Goal: Transaction & Acquisition: Purchase product/service

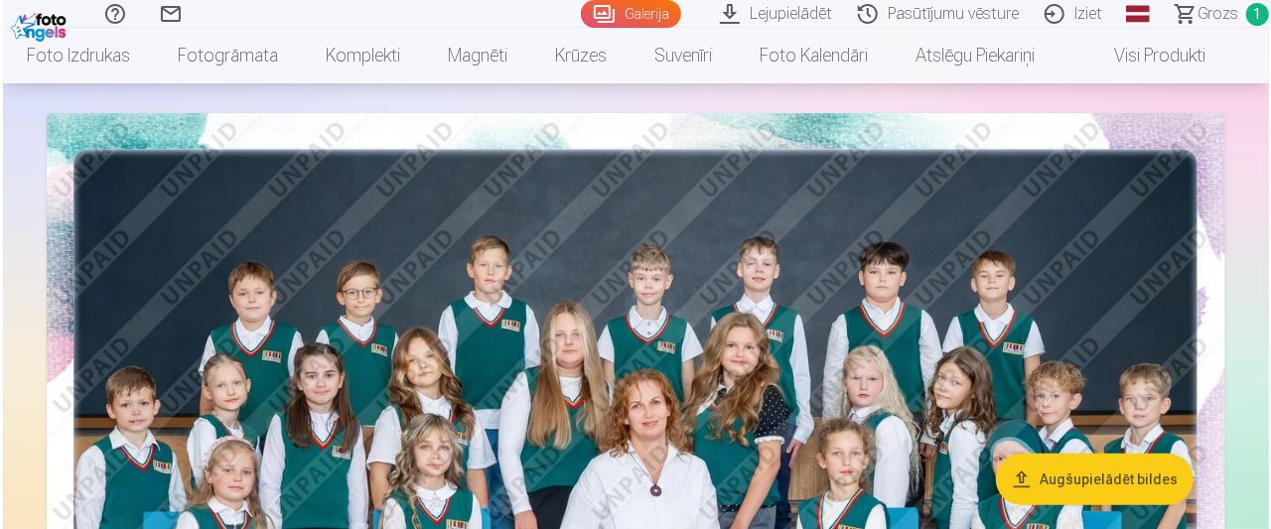
scroll to position [127, 0]
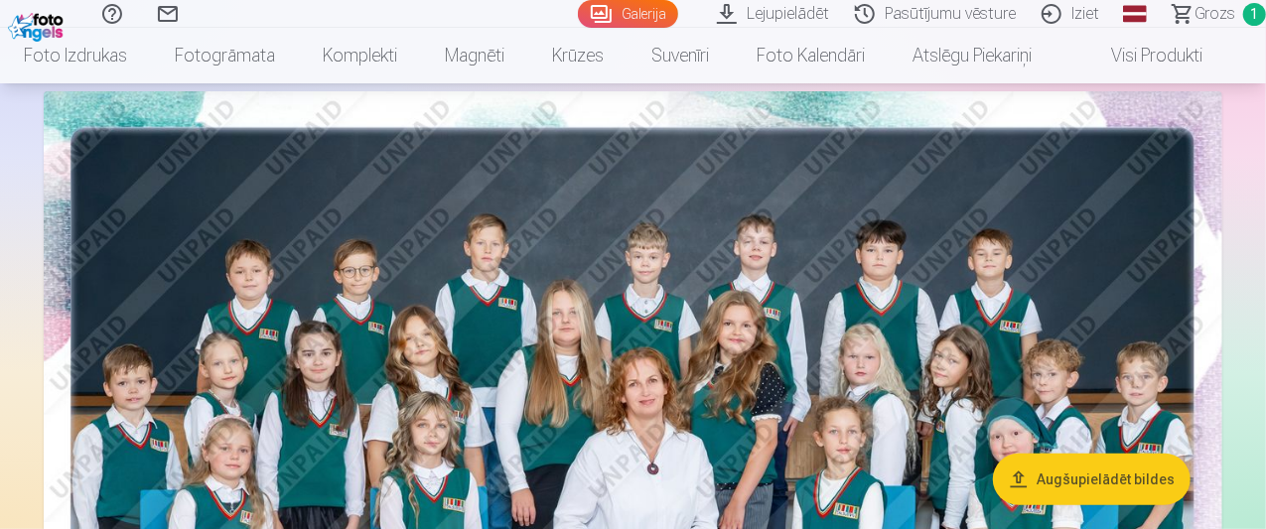
click at [1055, 370] on img at bounding box center [633, 484] width 1178 height 786
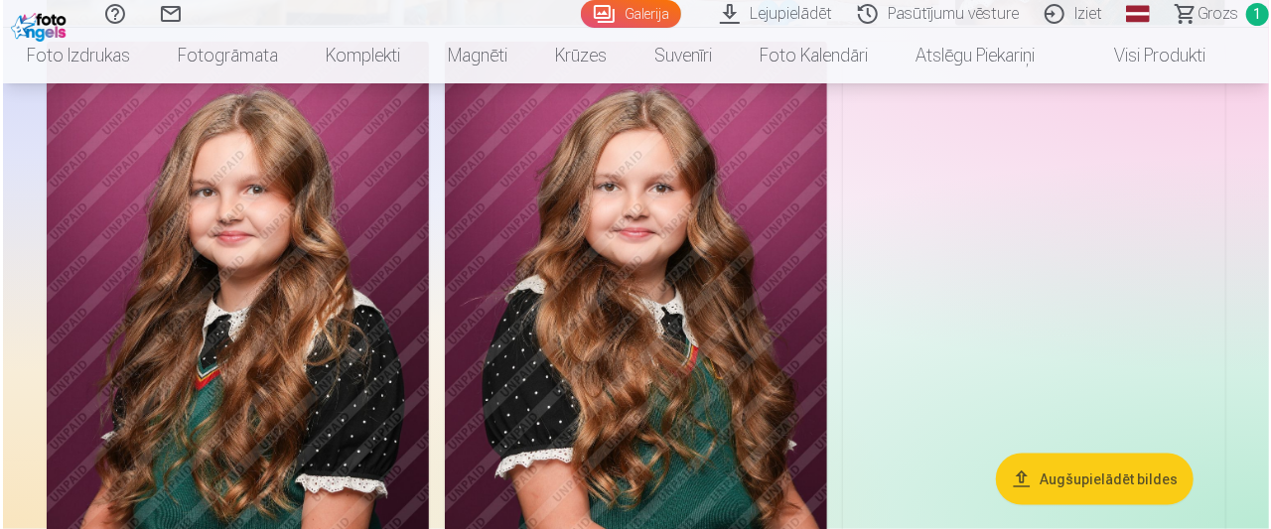
scroll to position [5002, 0]
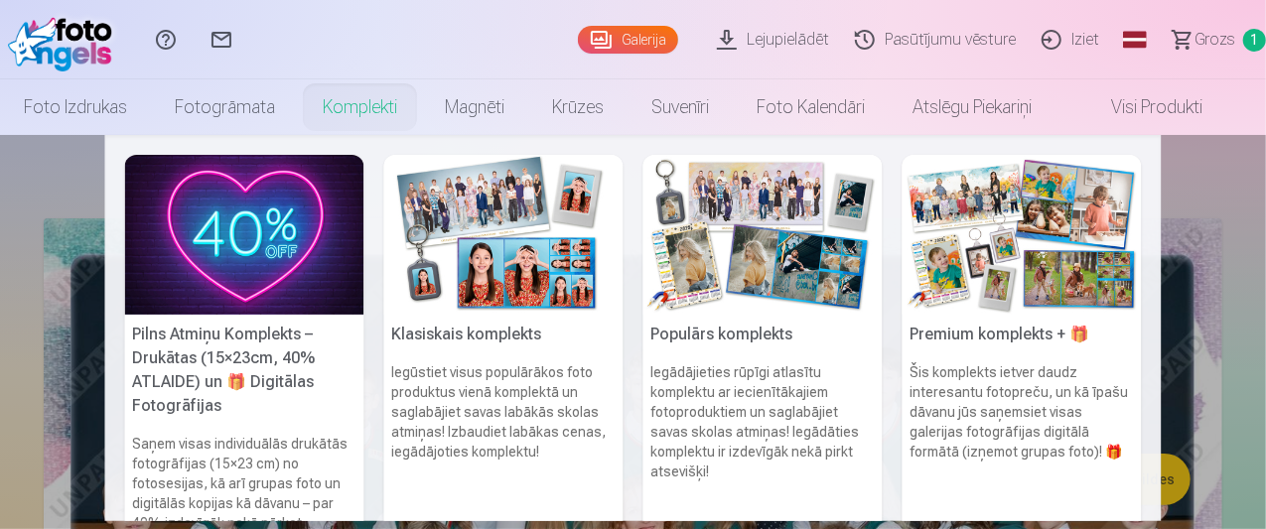
click at [388, 94] on link "Komplekti" at bounding box center [360, 107] width 122 height 56
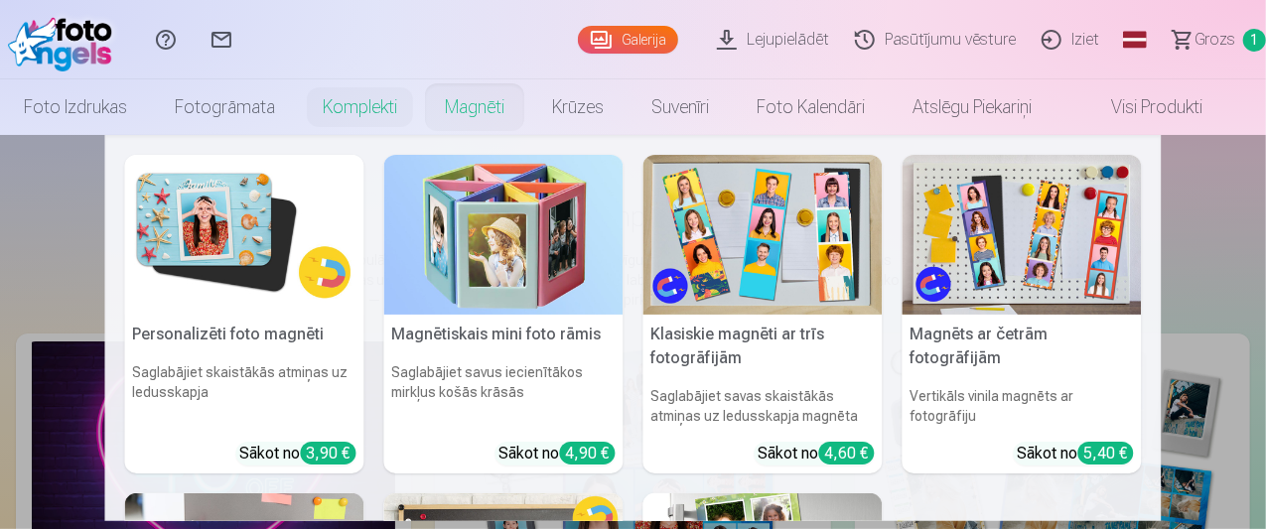
click at [476, 105] on link "Magnēti" at bounding box center [474, 107] width 107 height 56
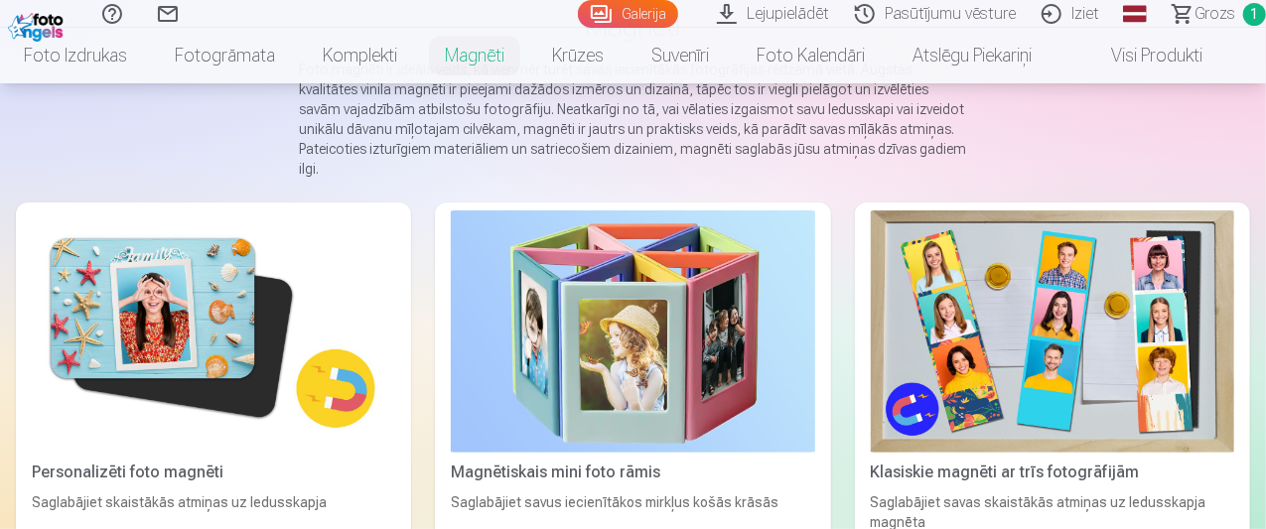
scroll to position [199, 0]
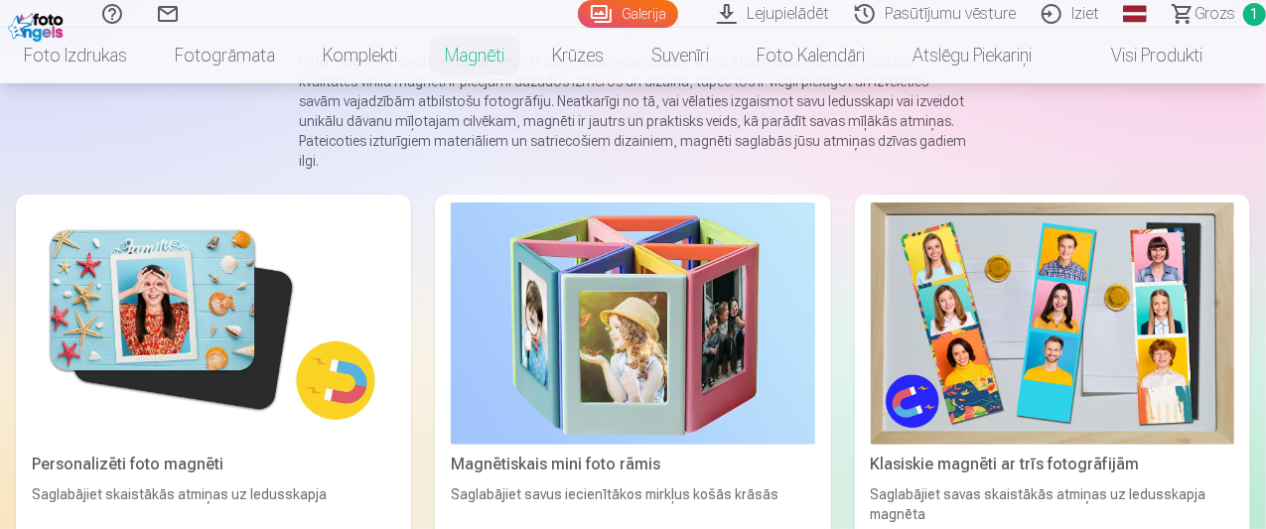
click at [32, 329] on img at bounding box center [213, 324] width 363 height 242
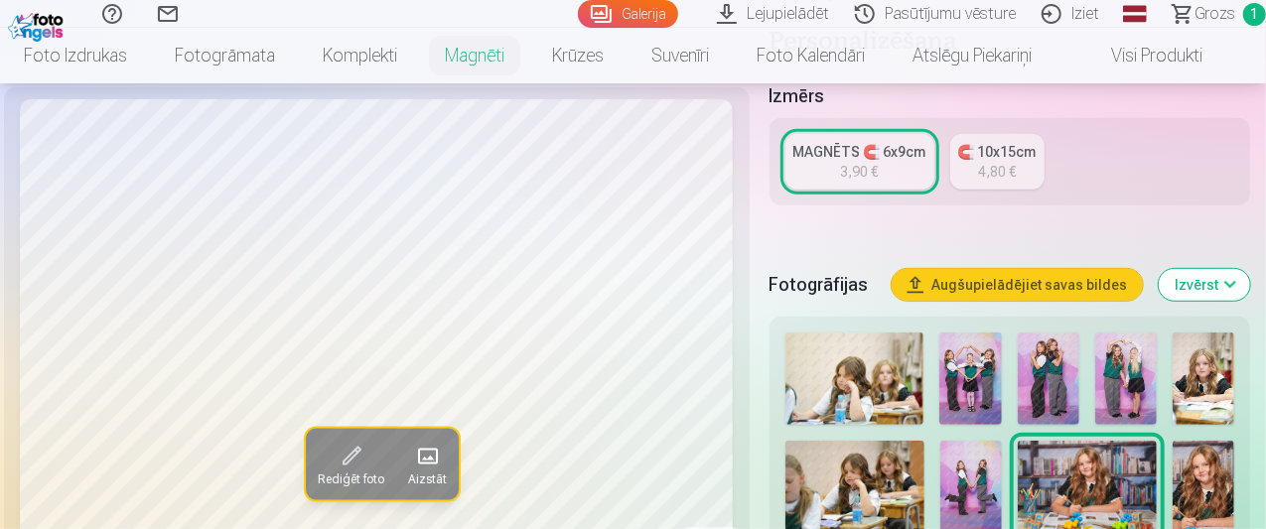
scroll to position [542, 0]
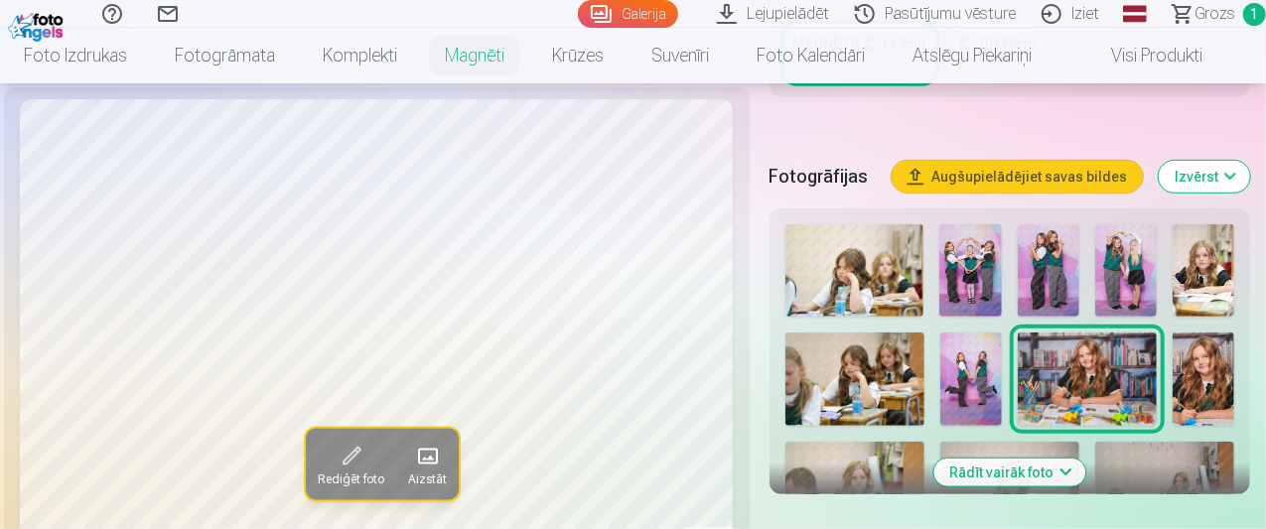
click at [1208, 358] on img at bounding box center [1203, 379] width 62 height 92
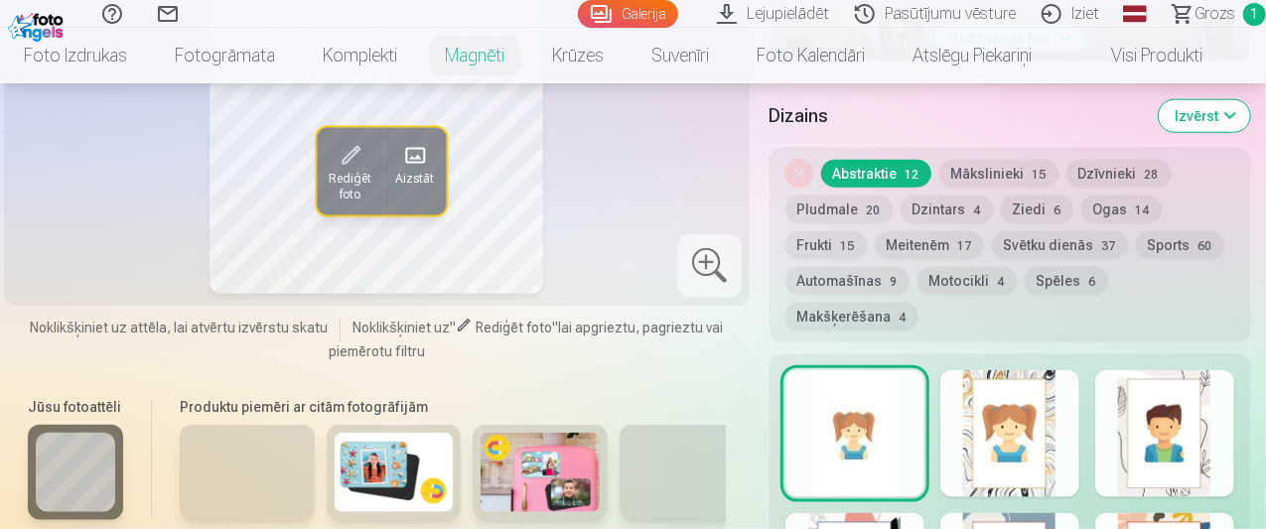
scroll to position [954, 0]
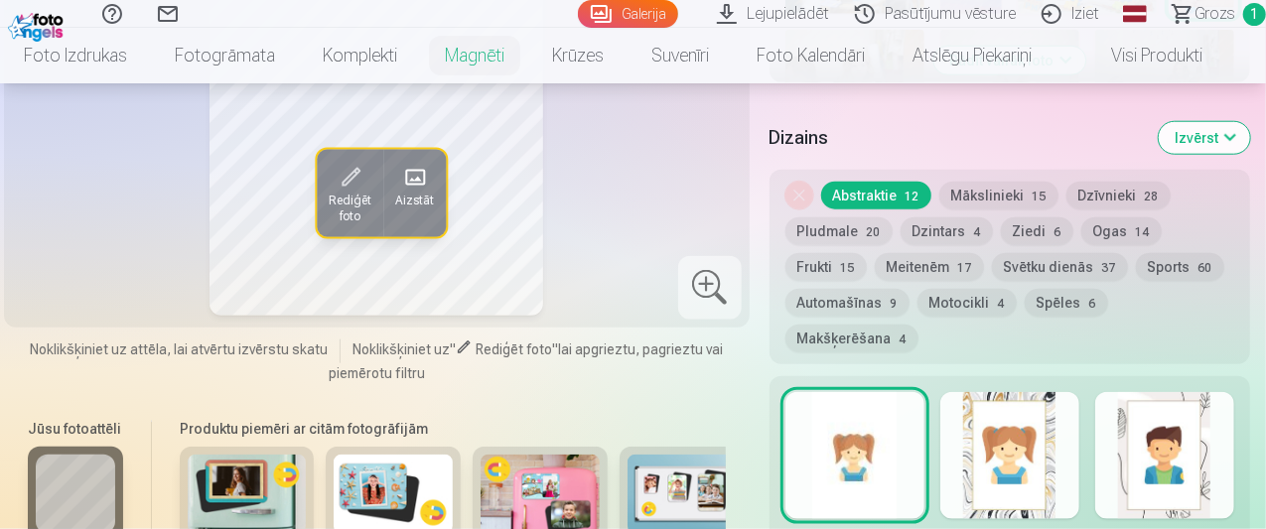
click at [958, 261] on span "17" at bounding box center [965, 268] width 14 height 14
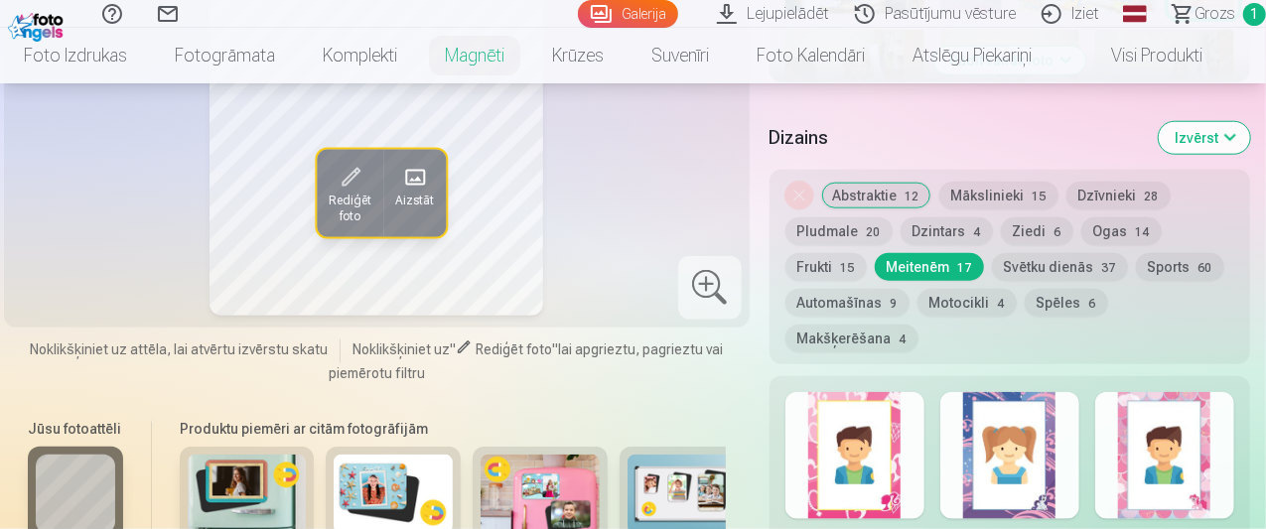
click at [1107, 446] on div "Skatīt vairāk dizainu" at bounding box center [1009, 512] width 481 height 273
click at [1232, 420] on div at bounding box center [1164, 455] width 139 height 127
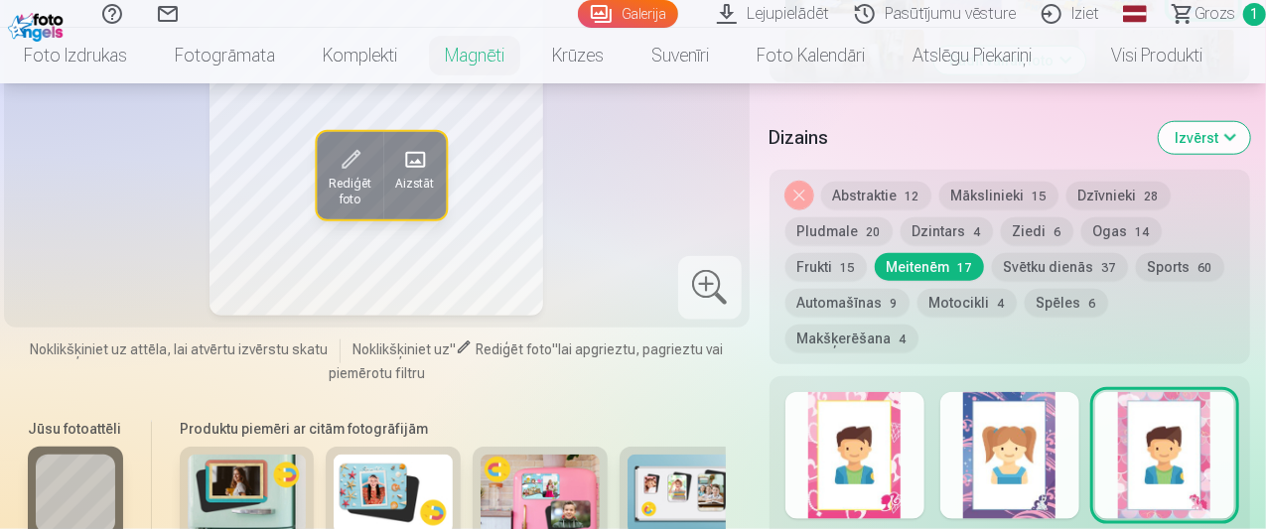
click at [876, 416] on div at bounding box center [854, 455] width 139 height 127
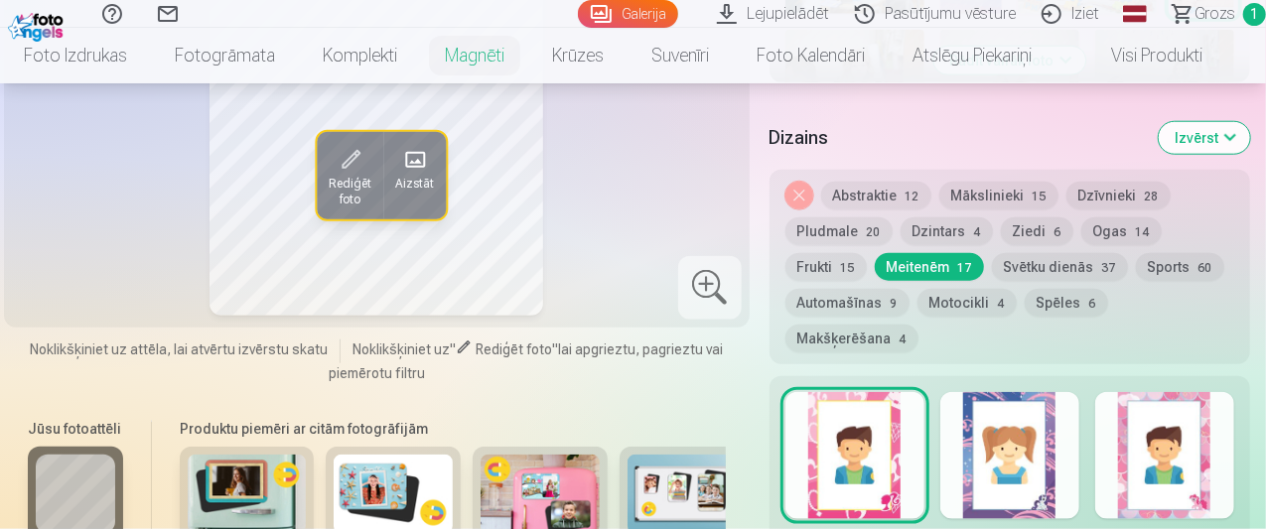
click at [514, 455] on img at bounding box center [540, 494] width 119 height 79
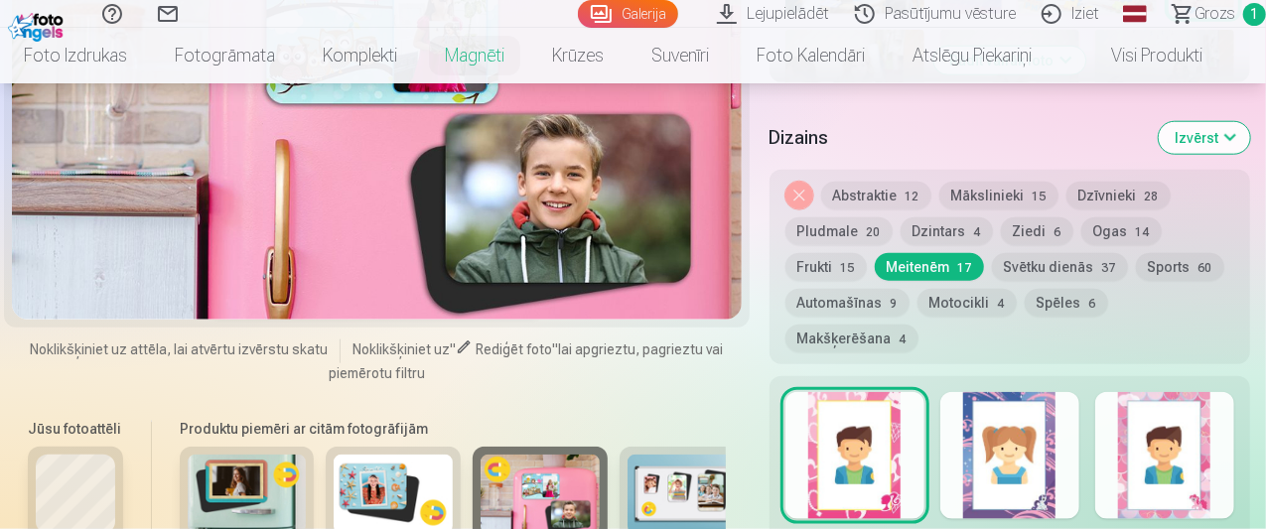
click at [514, 455] on img at bounding box center [540, 494] width 119 height 79
click at [867, 253] on button "Frukti 15" at bounding box center [825, 267] width 81 height 28
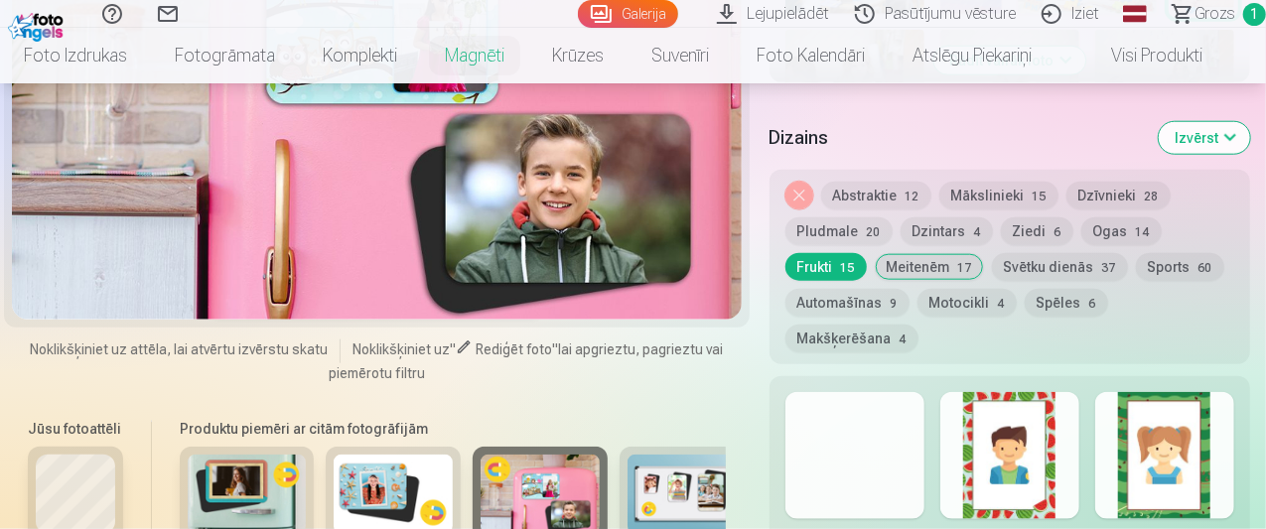
click at [1146, 392] on div at bounding box center [1164, 455] width 139 height 127
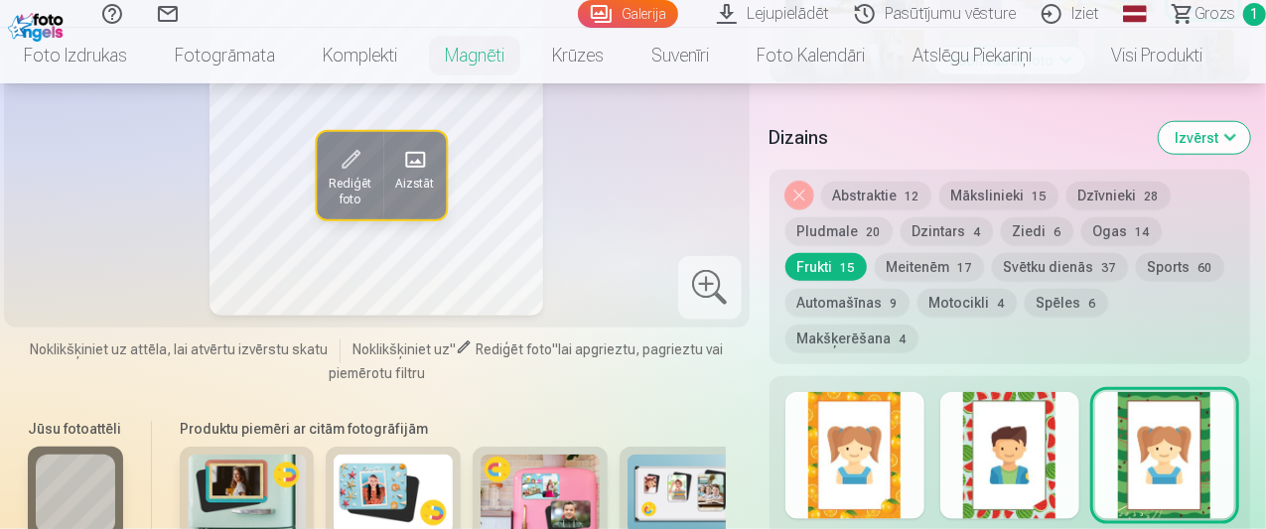
click at [1034, 392] on div at bounding box center [1009, 455] width 139 height 127
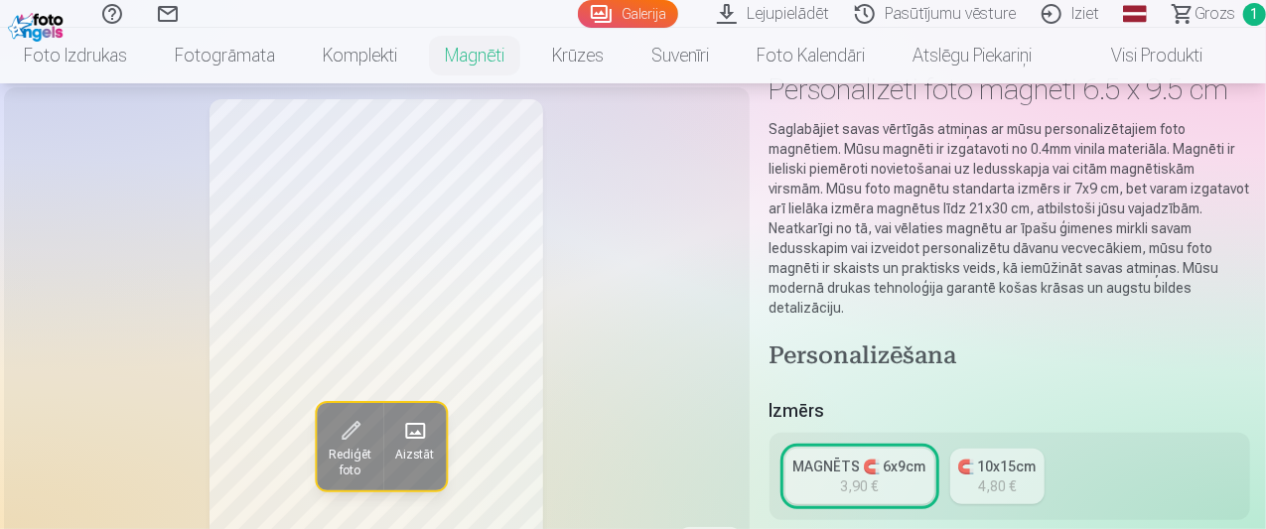
scroll to position [0, 0]
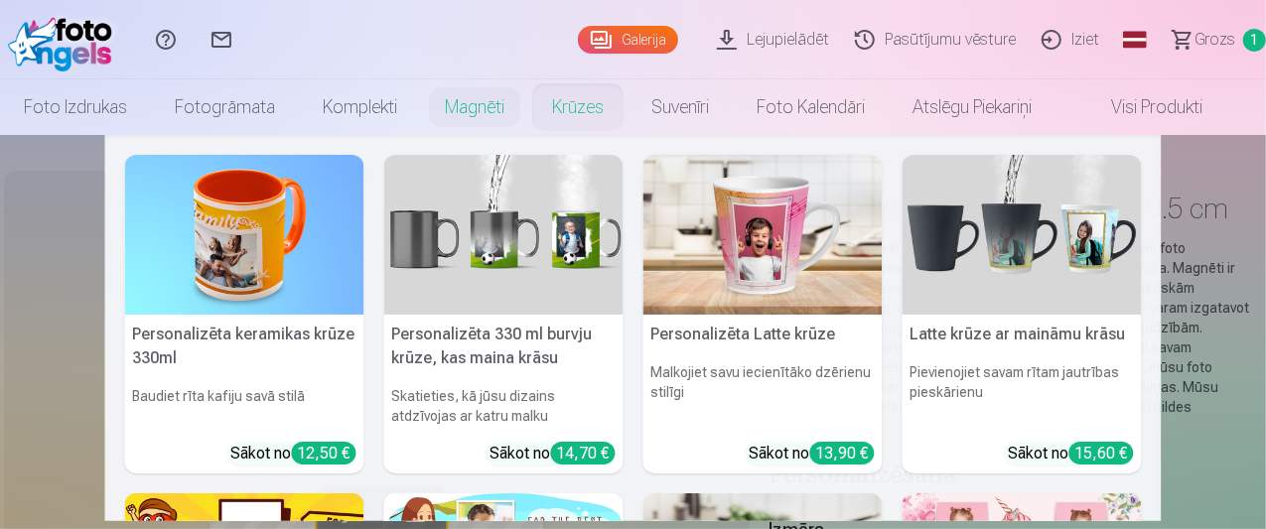
click at [573, 106] on link "Krūzes" at bounding box center [577, 107] width 99 height 56
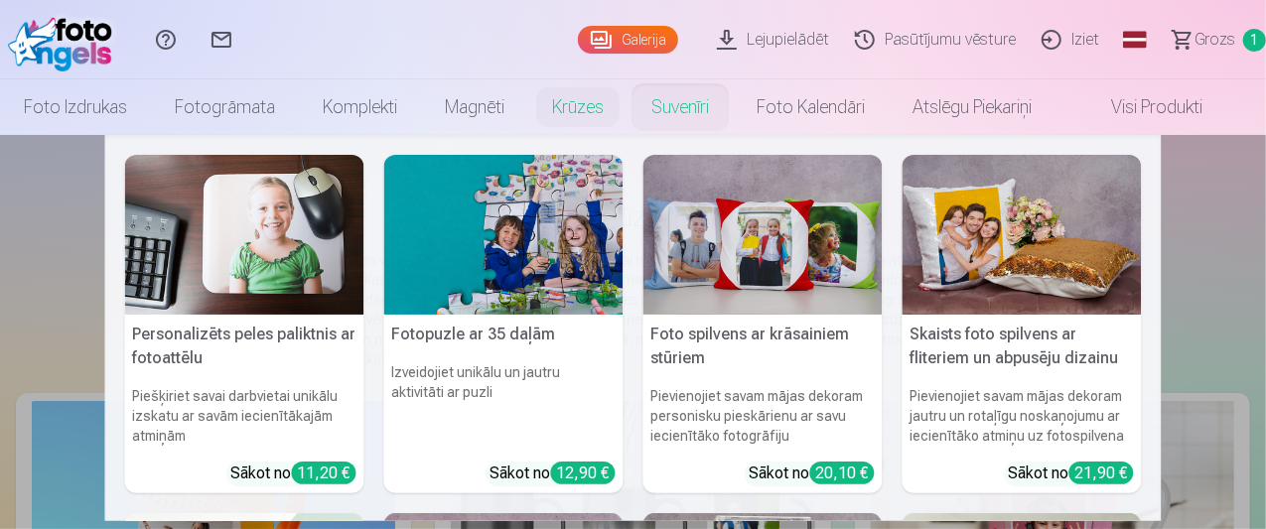
click at [733, 100] on link "Suvenīri" at bounding box center [679, 107] width 105 height 56
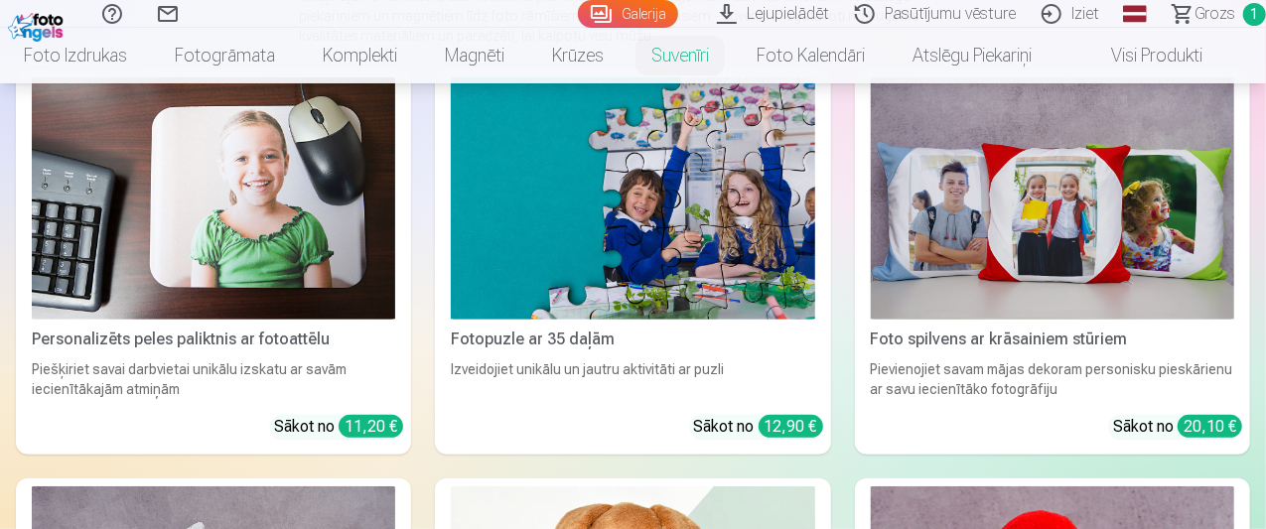
scroll to position [288, 0]
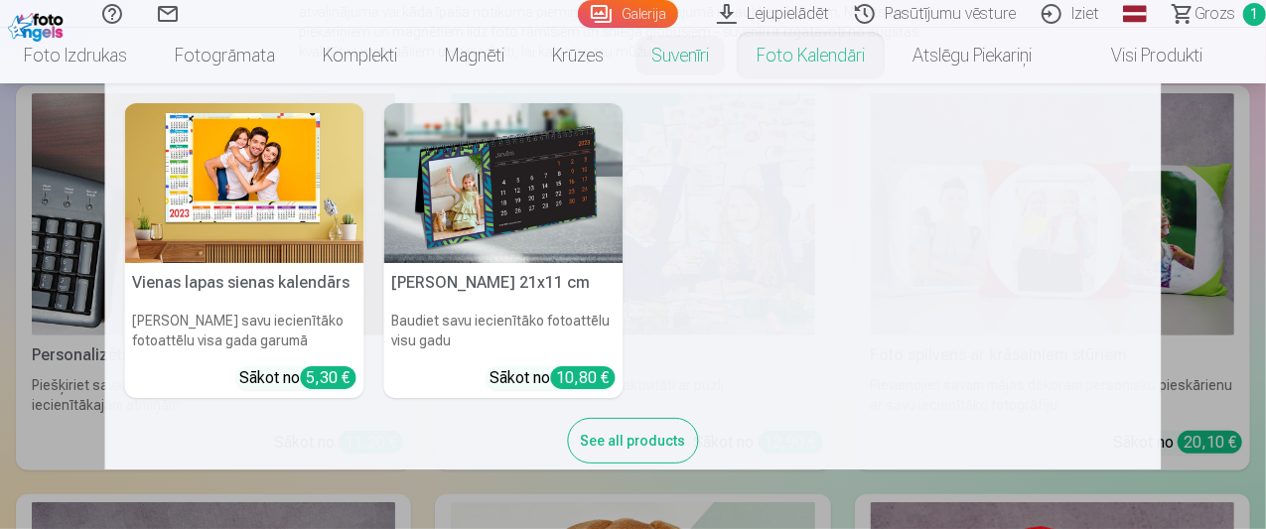
click at [842, 54] on link "Foto kalendāri" at bounding box center [811, 56] width 156 height 56
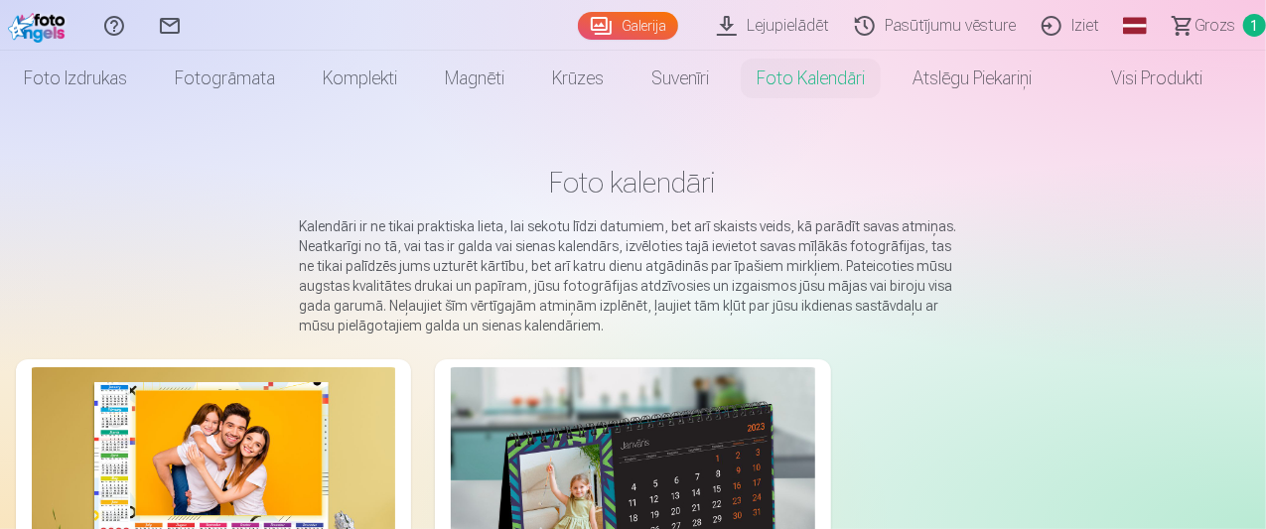
scroll to position [29, 0]
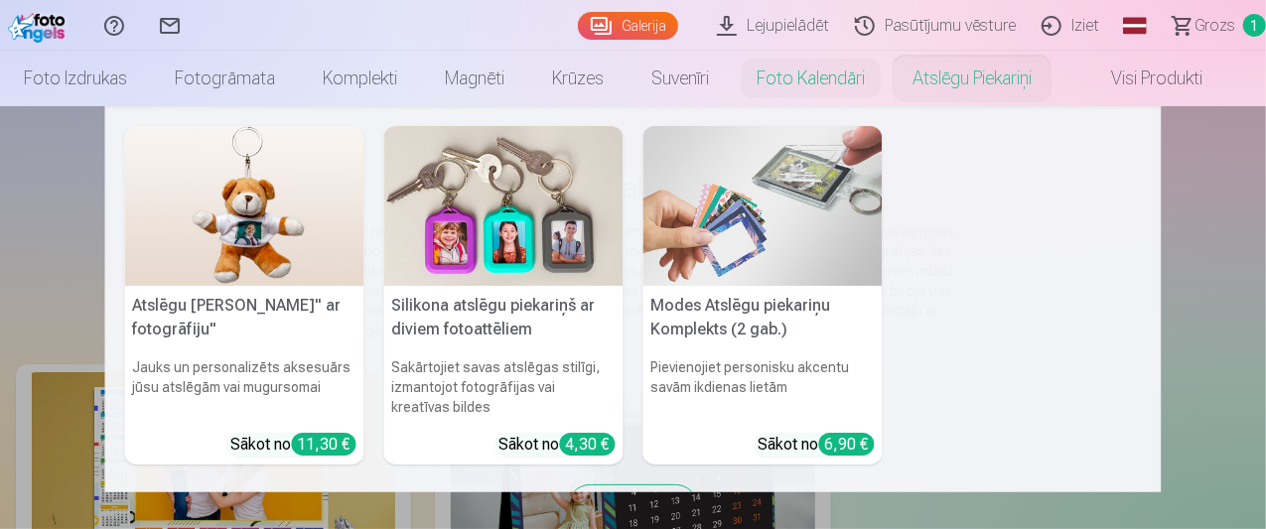
click at [1013, 59] on link "Atslēgu piekariņi" at bounding box center [972, 79] width 167 height 56
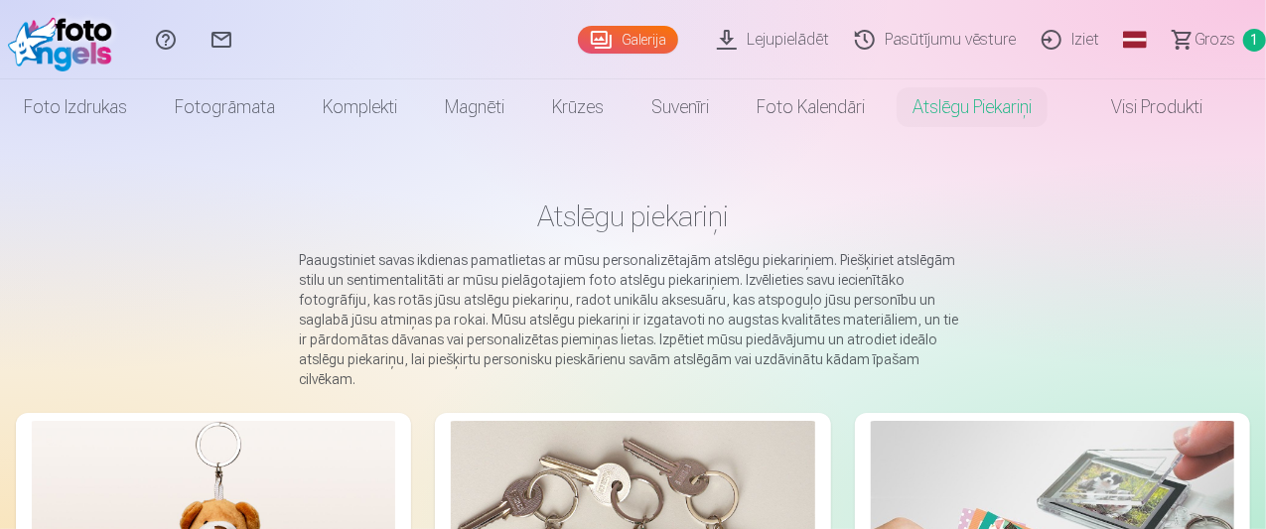
click at [1178, 103] on link "Visi produkti" at bounding box center [1140, 107] width 171 height 56
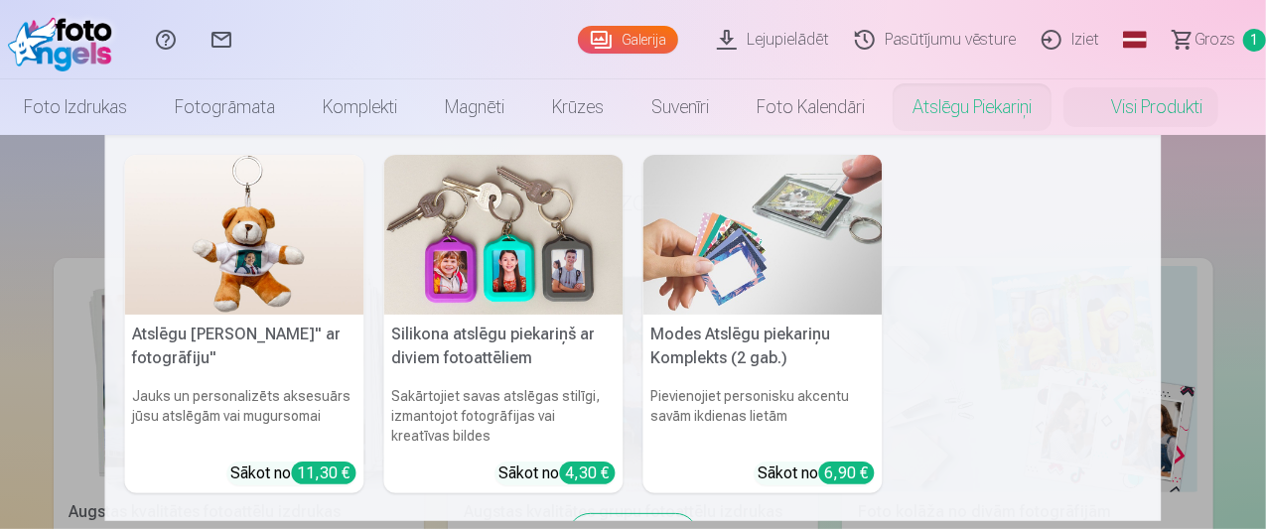
click at [1049, 105] on link "Atslēgu piekariņi" at bounding box center [972, 107] width 167 height 56
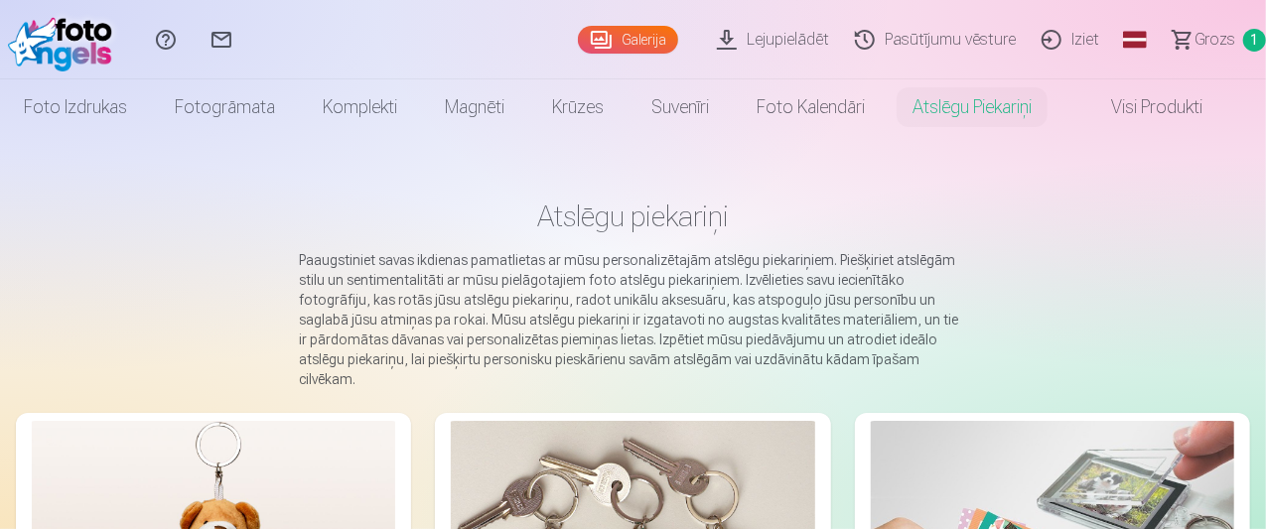
click at [1215, 34] on link "Grozs 1" at bounding box center [1210, 39] width 111 height 79
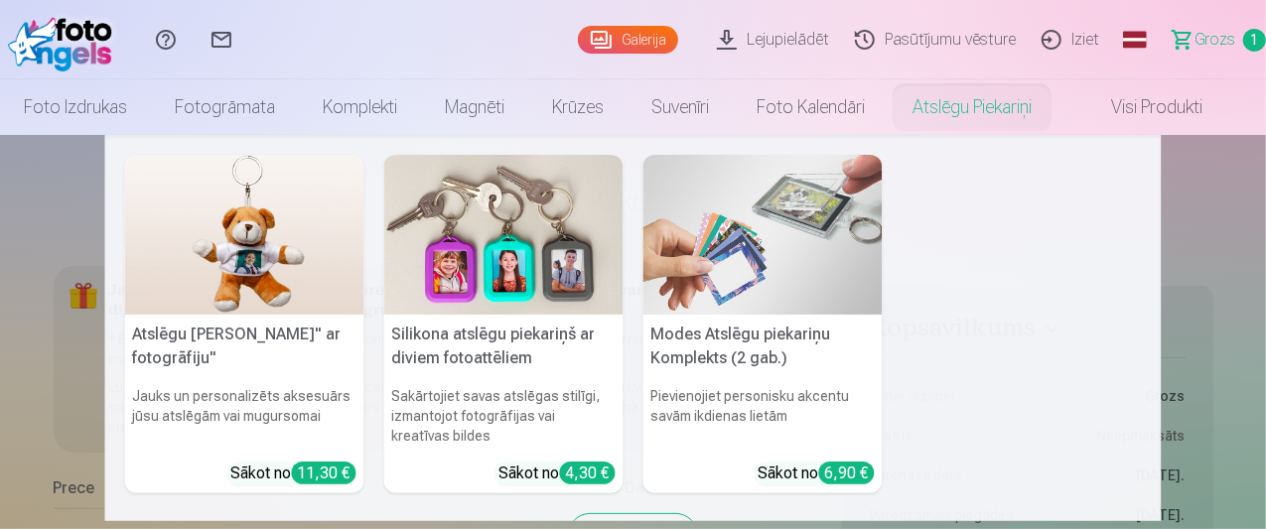
click at [1055, 98] on link "Atslēgu piekariņi" at bounding box center [972, 107] width 167 height 56
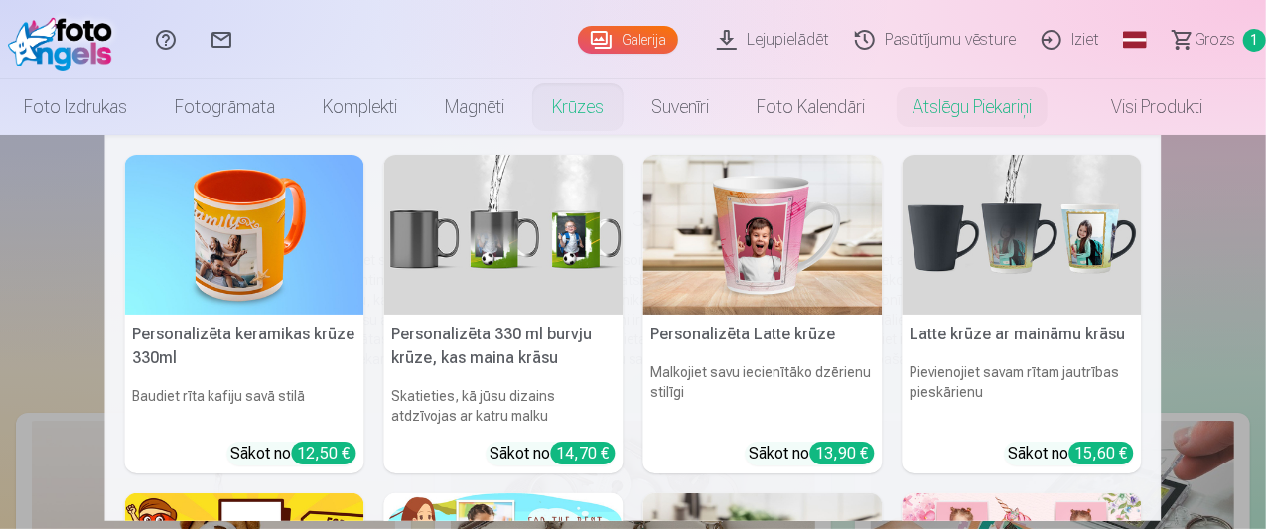
click at [600, 106] on link "Krūzes" at bounding box center [577, 107] width 99 height 56
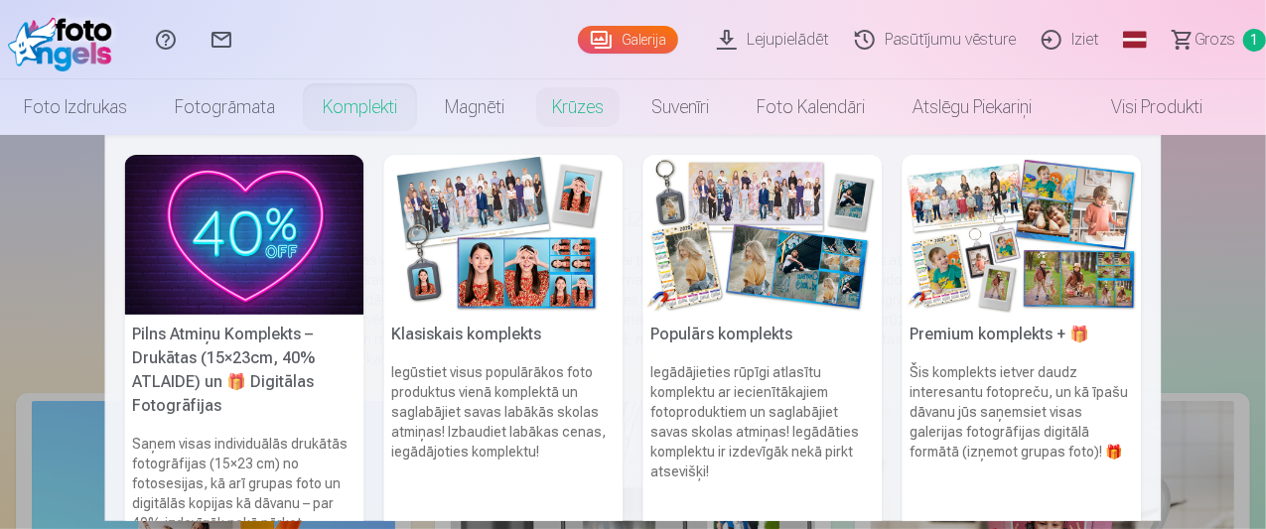
click at [387, 121] on link "Komplekti" at bounding box center [360, 107] width 122 height 56
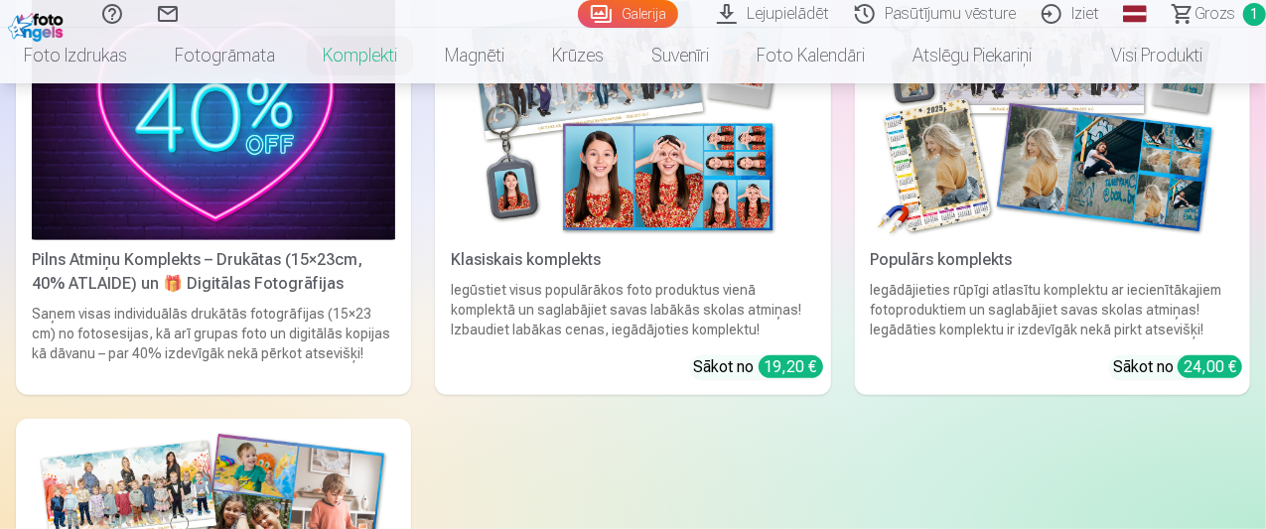
scroll to position [231, 0]
